Goal: Information Seeking & Learning: Learn about a topic

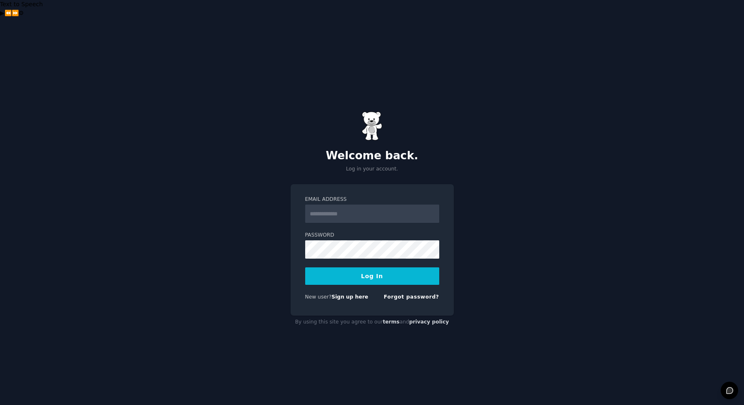
type input "**********"
click at [378, 268] on button "Log In" at bounding box center [372, 276] width 134 height 17
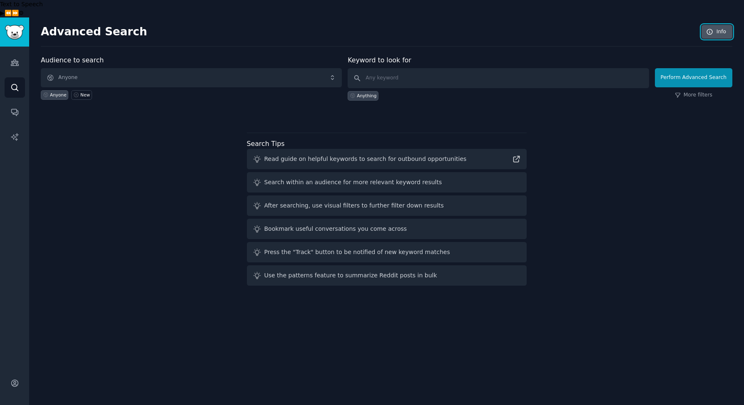
click at [719, 25] on link "Info" at bounding box center [716, 32] width 31 height 14
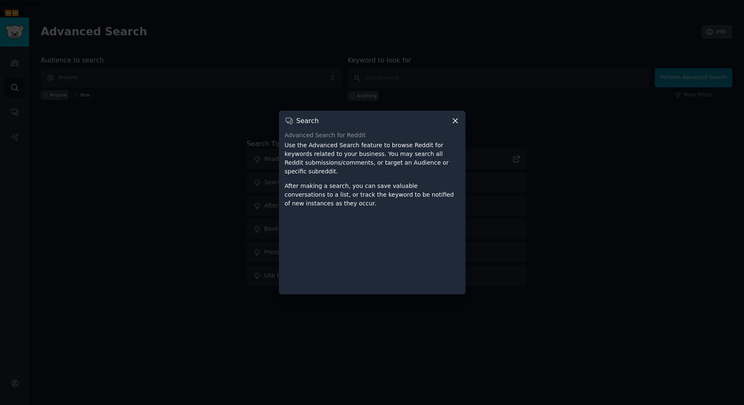
click at [457, 125] on icon at bounding box center [455, 120] width 9 height 9
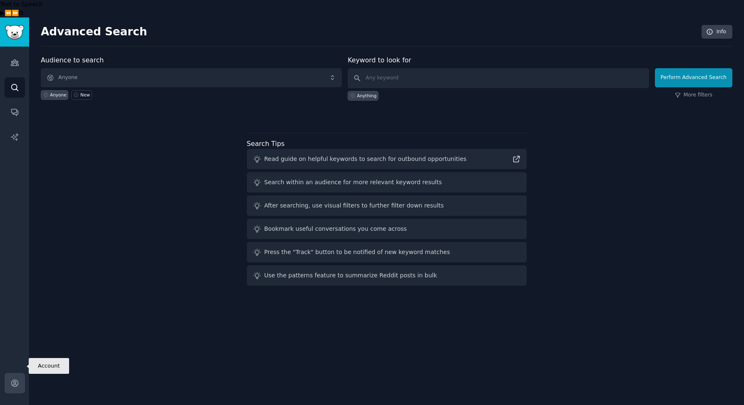
click at [13, 379] on icon "Sidebar" at bounding box center [14, 383] width 9 height 9
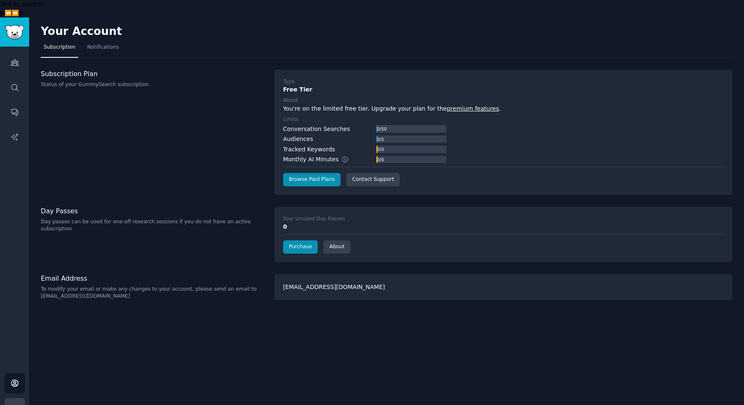
click at [18, 404] on icon "Sidebar" at bounding box center [14, 408] width 9 height 9
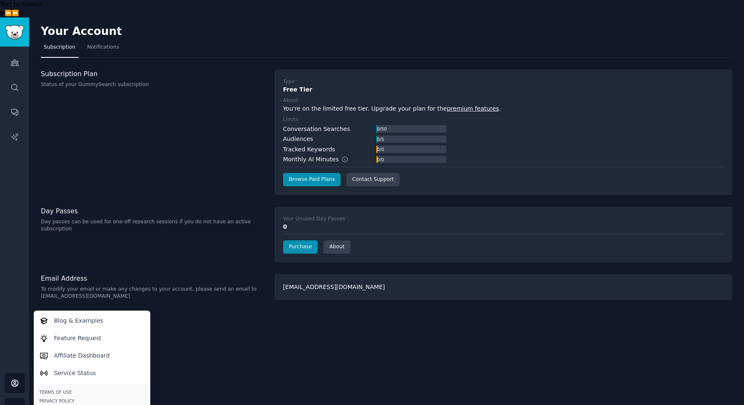
click at [19, 330] on div "Audiences Search Conversations AI Reports" at bounding box center [14, 206] width 29 height 318
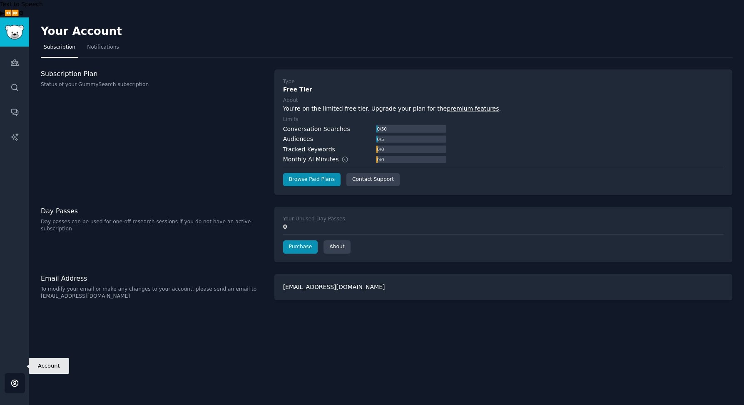
click at [10, 379] on icon "Sidebar" at bounding box center [14, 383] width 9 height 9
click at [15, 83] on icon "Sidebar" at bounding box center [14, 87] width 9 height 9
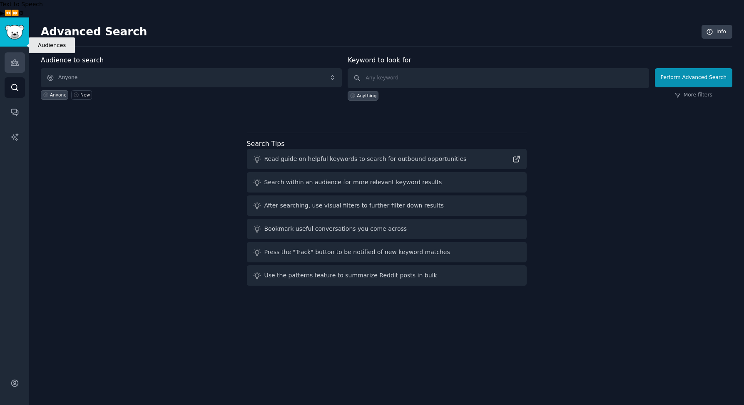
click at [13, 58] on icon "Sidebar" at bounding box center [14, 62] width 9 height 9
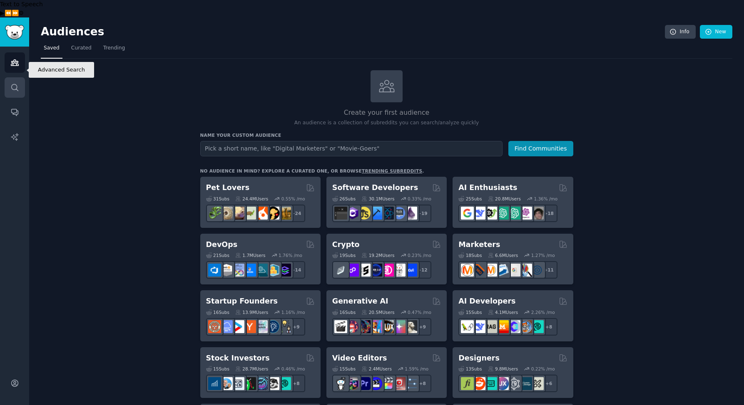
click at [13, 77] on link "Search" at bounding box center [15, 87] width 20 height 20
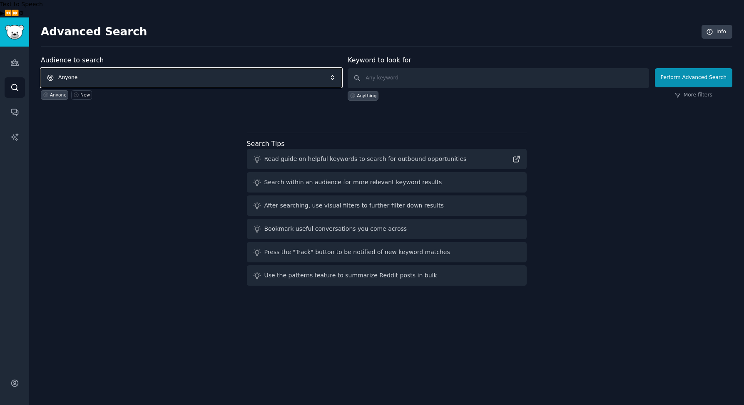
click at [337, 68] on span "Anyone" at bounding box center [191, 77] width 301 height 19
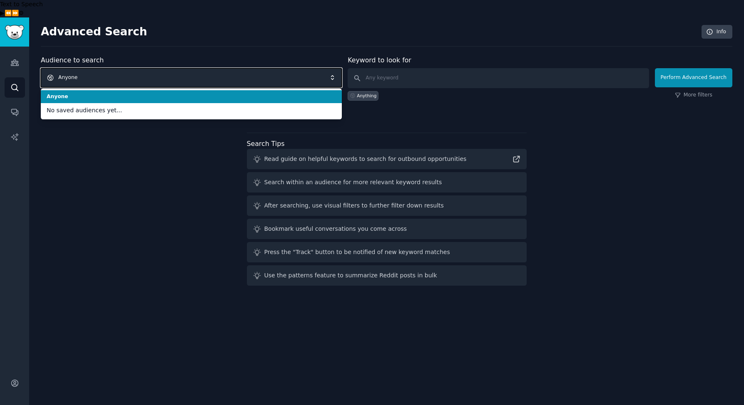
click at [337, 68] on span "Anyone" at bounding box center [191, 77] width 301 height 19
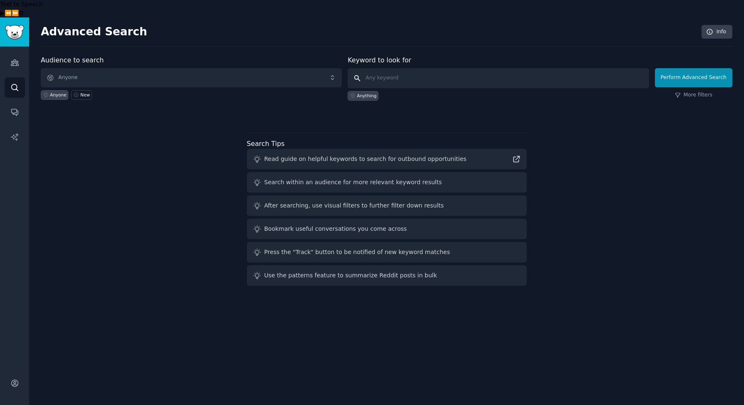
click at [437, 68] on input "text" at bounding box center [497, 78] width 301 height 20
click at [701, 68] on button "Perform Advanced Search" at bounding box center [692, 77] width 77 height 19
click at [436, 68] on input "text" at bounding box center [497, 78] width 301 height 20
type input "m"
type input "health record"
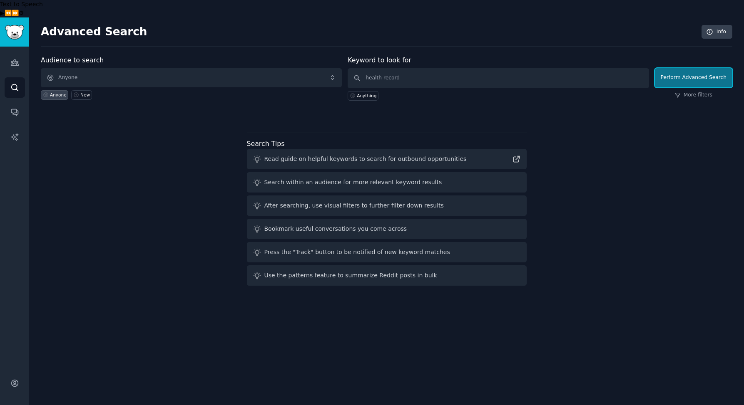
click at [678, 68] on button "Perform Advanced Search" at bounding box center [692, 77] width 77 height 19
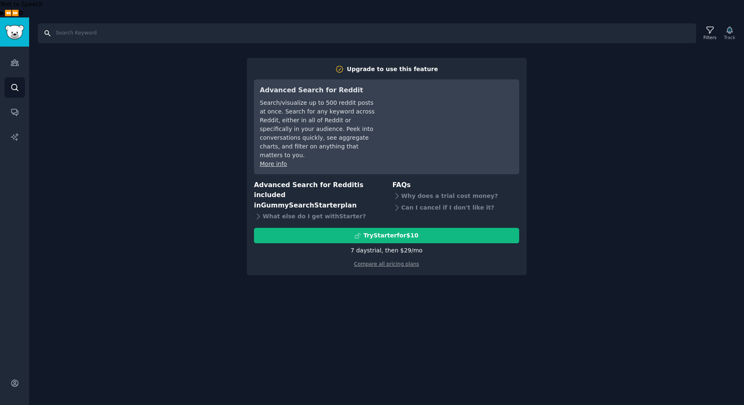
click at [71, 23] on input "Search" at bounding box center [367, 33] width 658 height 20
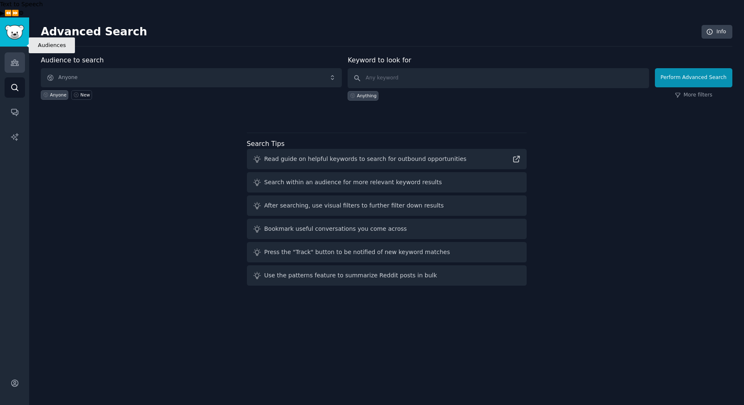
click at [16, 60] on icon "Sidebar" at bounding box center [14, 63] width 7 height 6
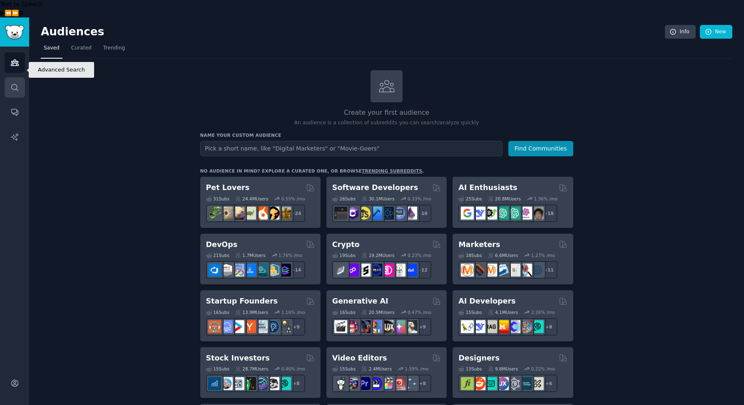
click at [12, 77] on link "Search" at bounding box center [15, 87] width 20 height 20
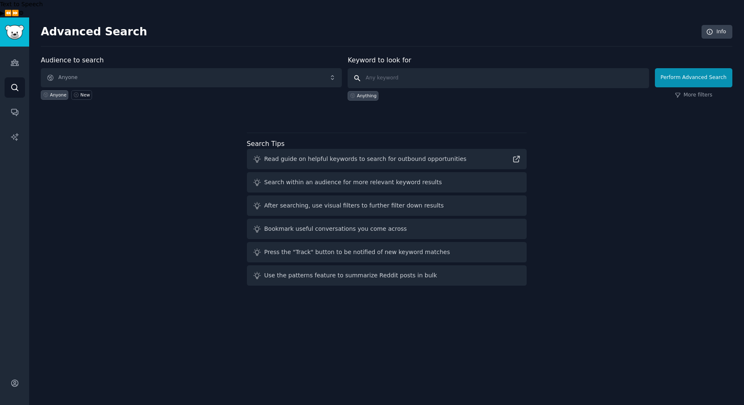
click at [563, 68] on input "text" at bounding box center [497, 78] width 301 height 20
type input "health record"
click button "Perform Advanced Search" at bounding box center [692, 77] width 77 height 19
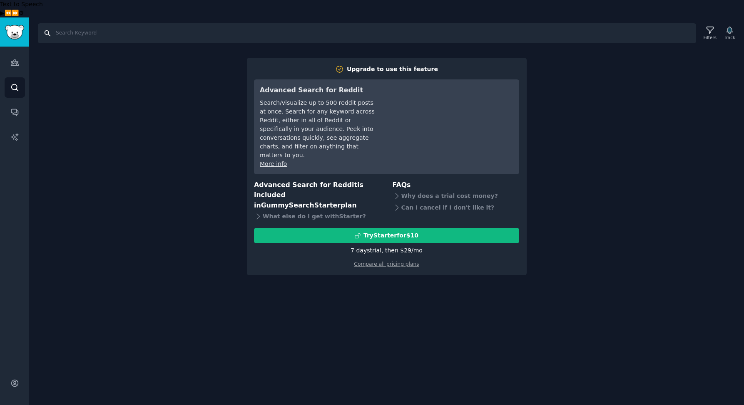
click at [462, 23] on input "Search" at bounding box center [367, 33] width 658 height 20
type input "health record"
click at [709, 26] on icon at bounding box center [709, 30] width 9 height 9
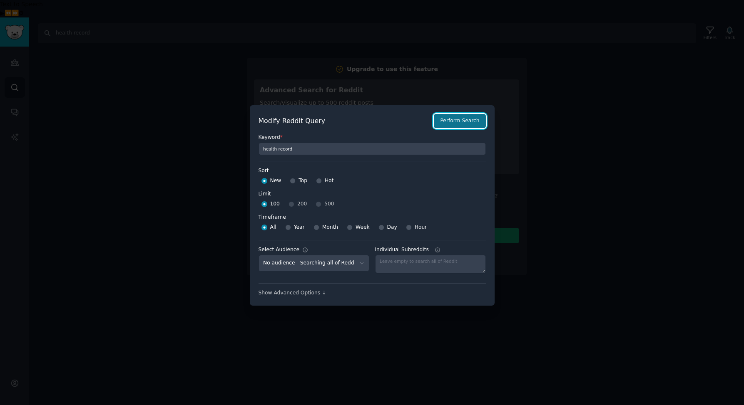
click at [452, 120] on button "Perform Search" at bounding box center [460, 121] width 52 height 14
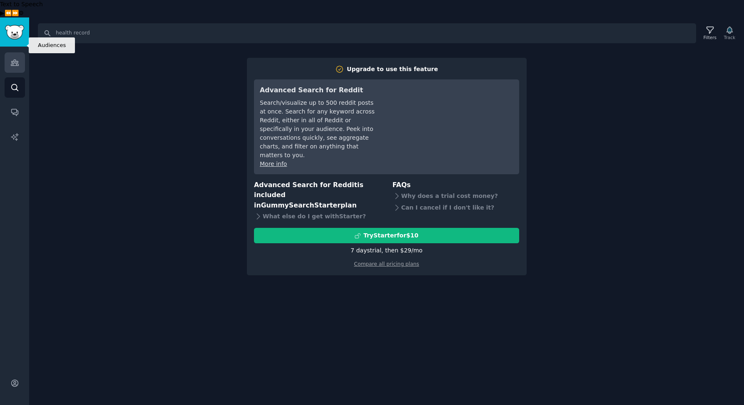
click at [13, 60] on icon "Sidebar" at bounding box center [14, 63] width 7 height 6
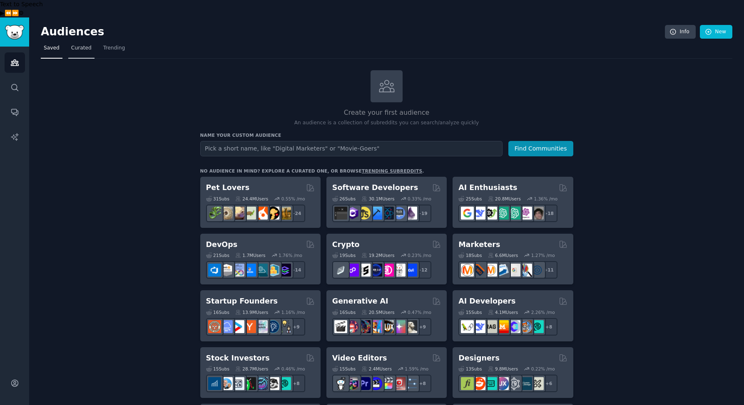
click at [75, 45] on span "Curated" at bounding box center [81, 48] width 20 height 7
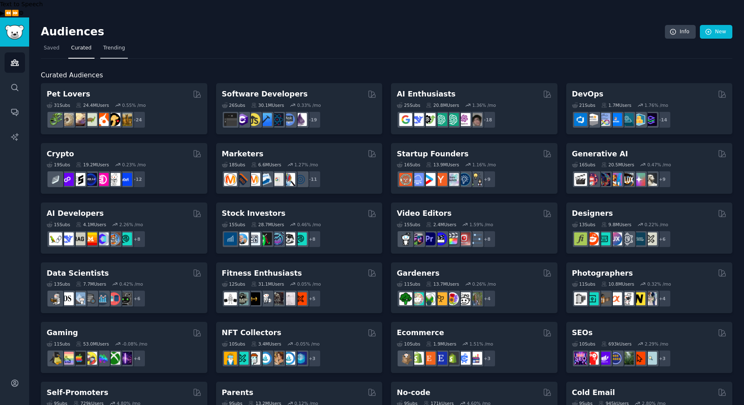
click at [109, 45] on span "Trending" at bounding box center [114, 48] width 22 height 7
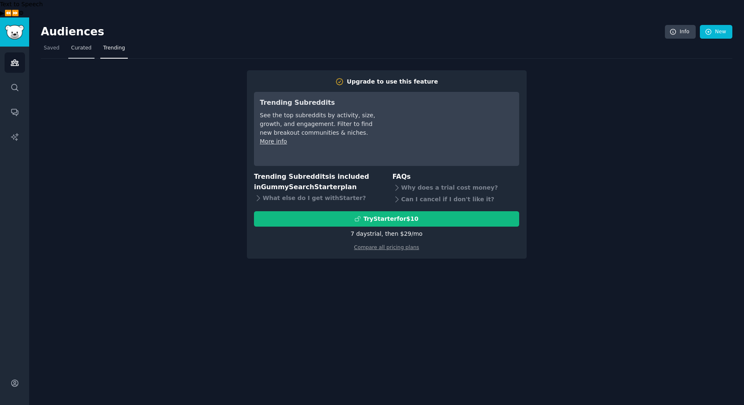
click at [85, 45] on span "Curated" at bounding box center [81, 48] width 20 height 7
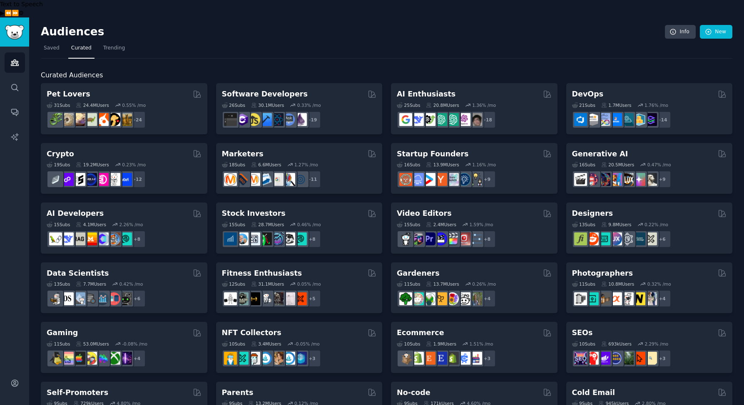
click at [367, 25] on h2 "Audiences" at bounding box center [353, 31] width 624 height 13
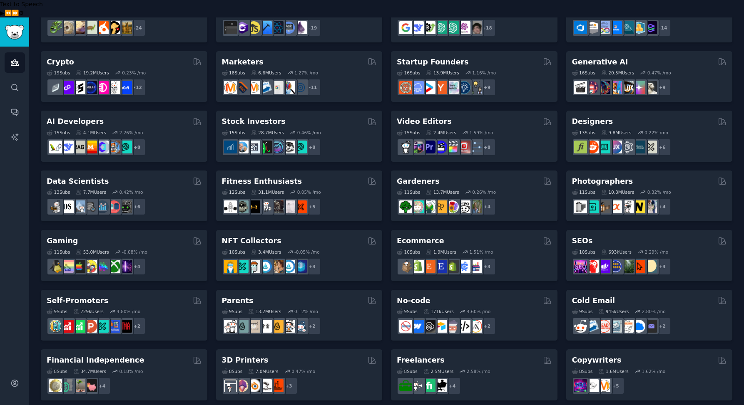
scroll to position [87, 0]
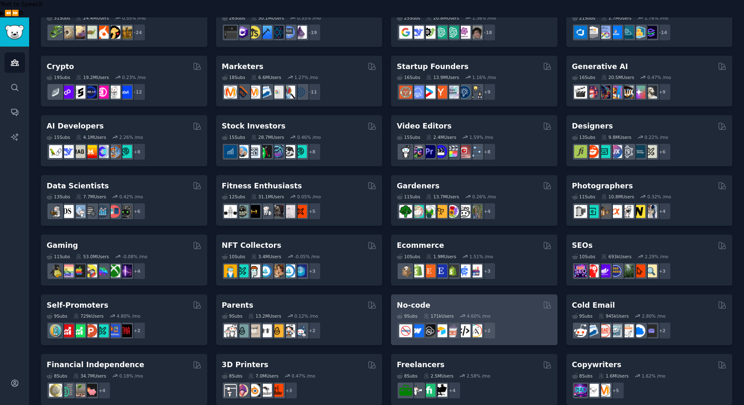
click at [501, 300] on div "No-code" at bounding box center [474, 305] width 155 height 10
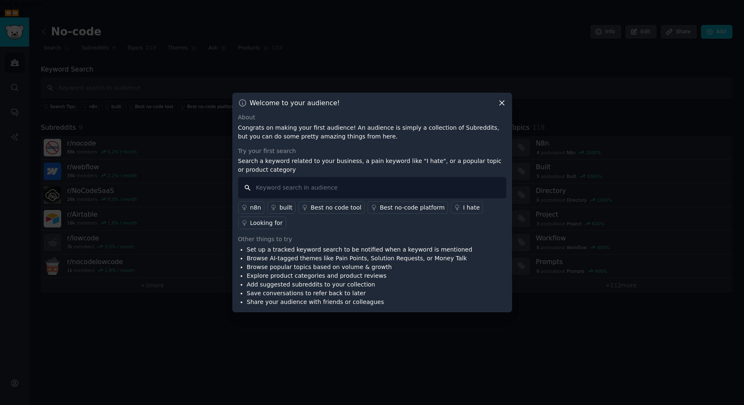
click at [351, 183] on input "text" at bounding box center [372, 187] width 268 height 21
type input "health record"
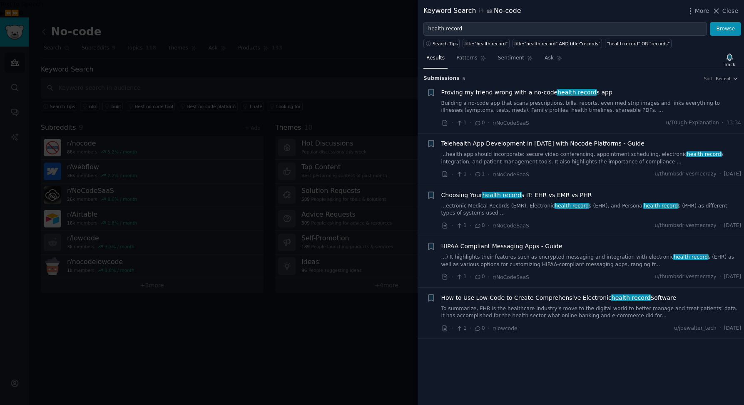
click at [498, 93] on span "Proving my friend wrong with a no-code health record s app" at bounding box center [526, 92] width 171 height 9
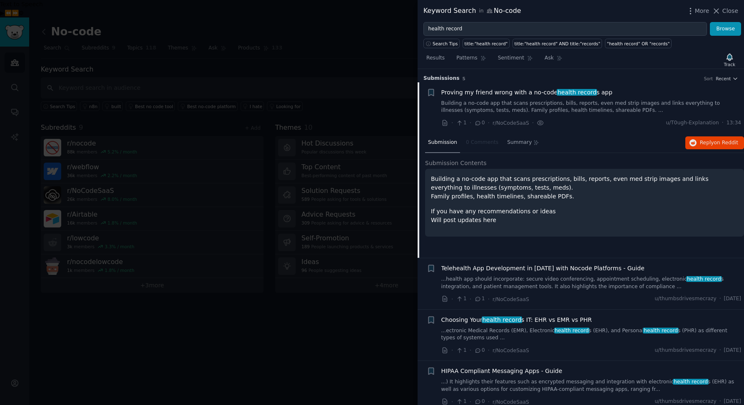
scroll to position [13, 0]
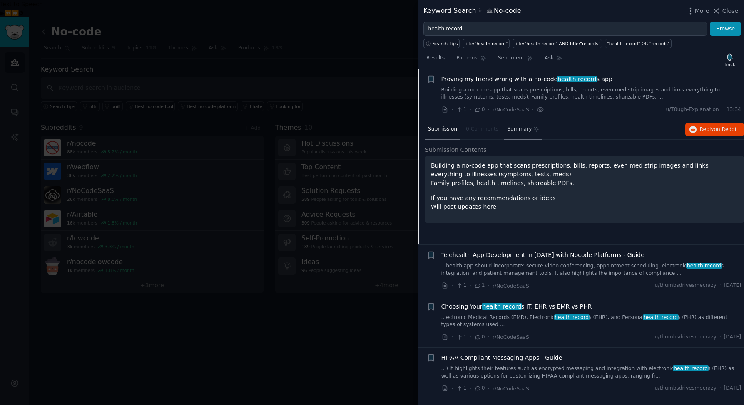
click at [509, 126] on span "Summary" at bounding box center [519, 129] width 25 height 7
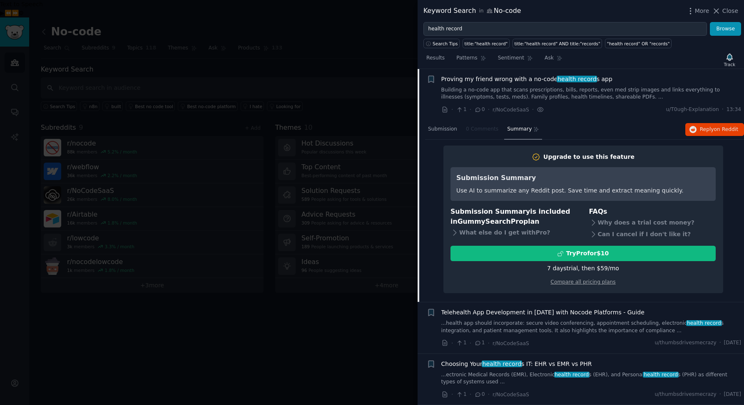
click at [473, 129] on nav "Submission 0 Comments Summary" at bounding box center [483, 130] width 117 height 20
click at [444, 132] on span "Submission" at bounding box center [442, 129] width 29 height 7
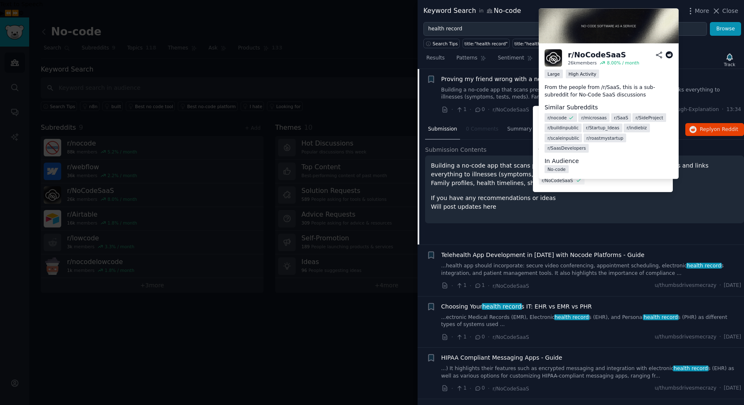
click at [561, 177] on span "r/NoCodeSaaS" at bounding box center [556, 180] width 31 height 6
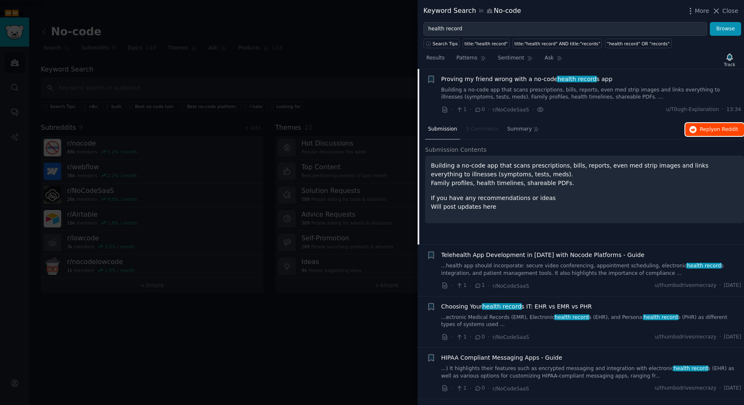
click at [706, 128] on span "Reply on Reddit" at bounding box center [718, 129] width 38 height 7
